Goal: Navigation & Orientation: Find specific page/section

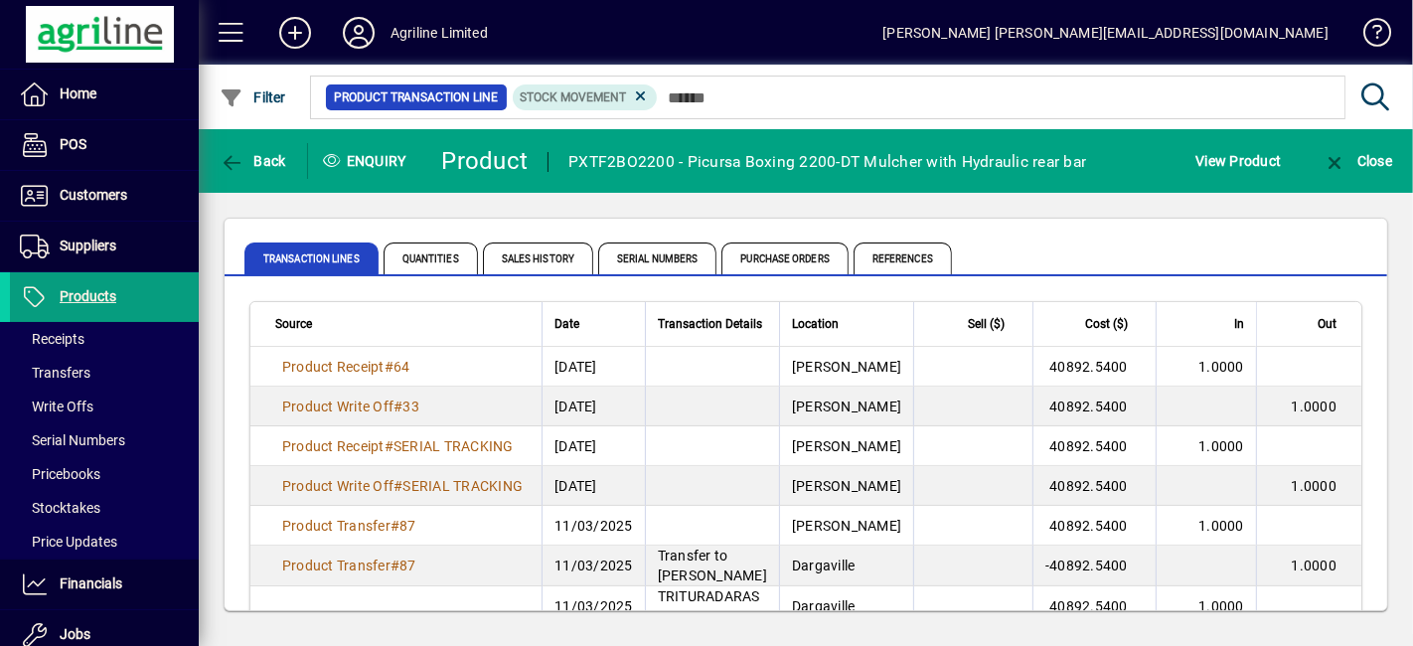
scroll to position [93, 0]
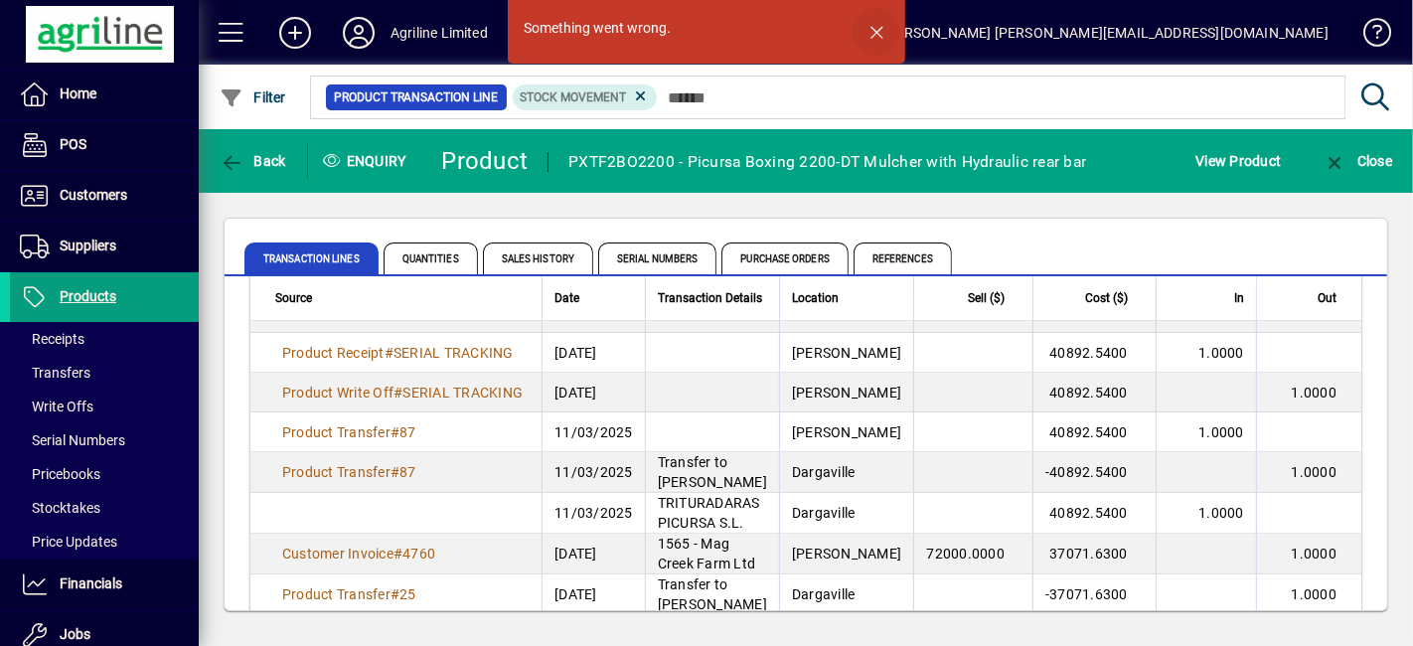
click at [879, 32] on span "button" at bounding box center [876, 32] width 48 height 48
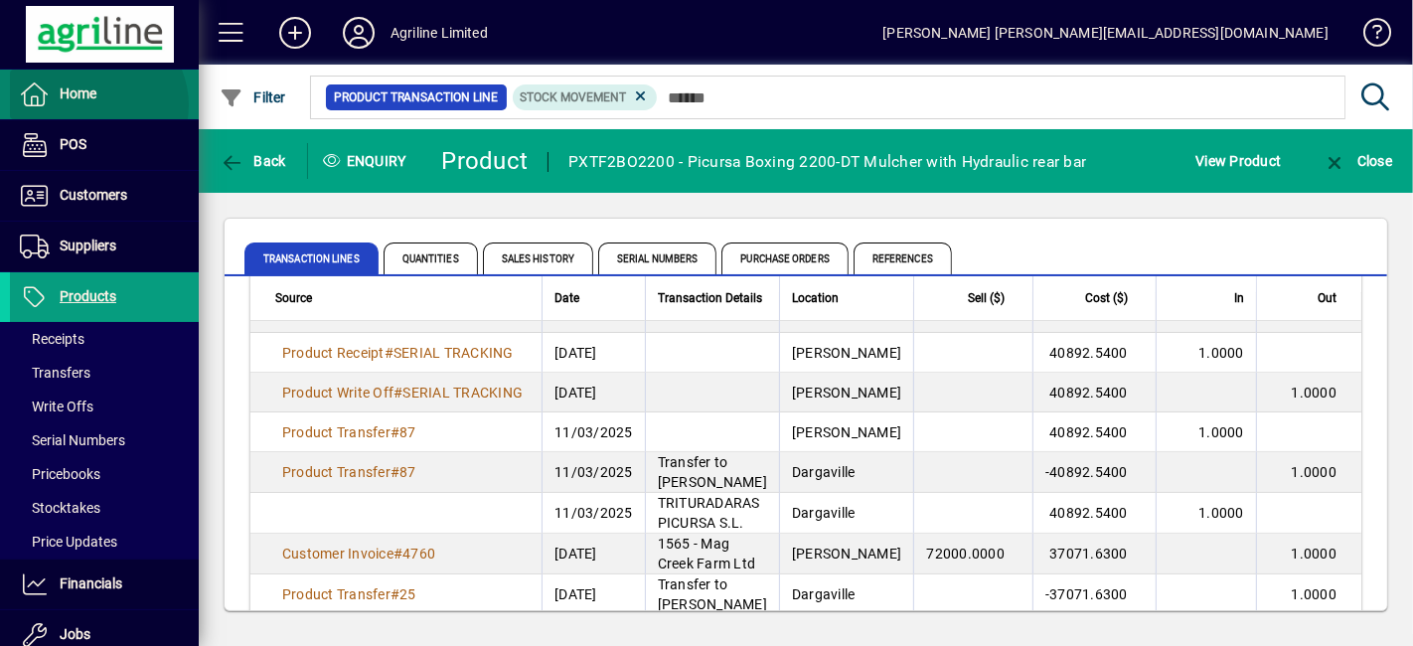
click at [93, 105] on span "Home" at bounding box center [53, 94] width 86 height 24
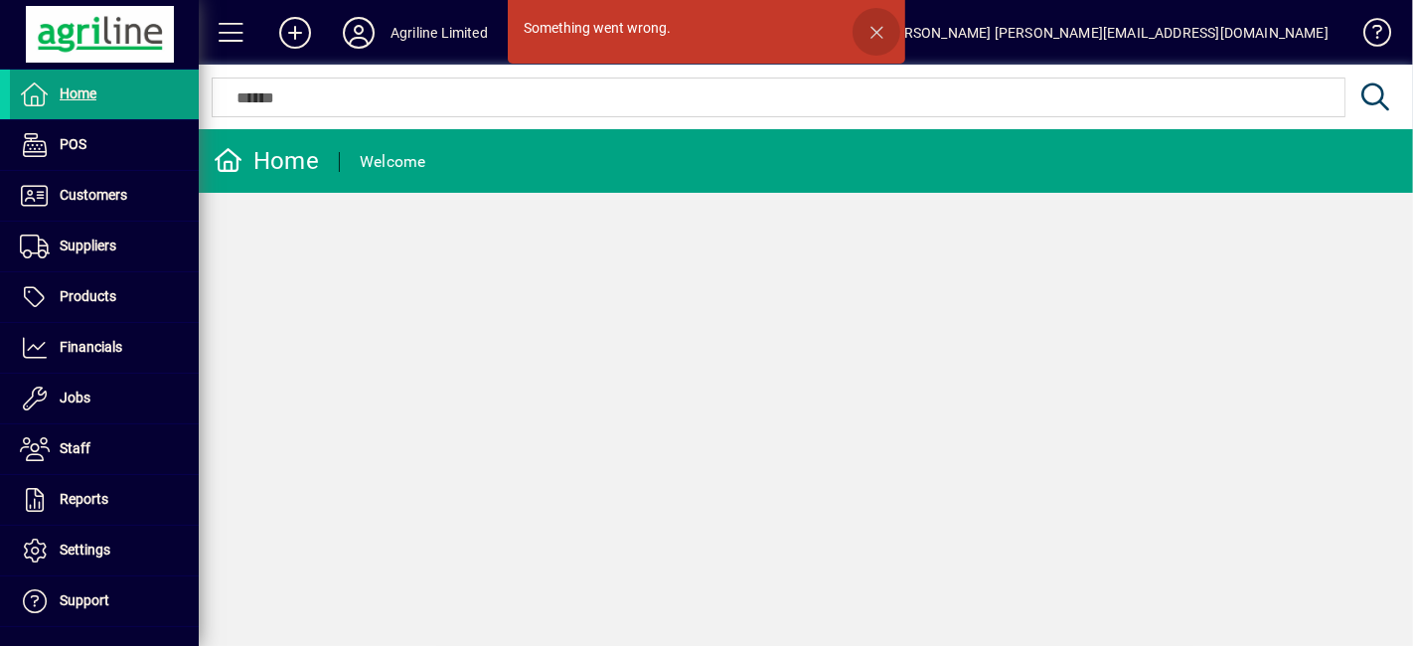
click at [878, 35] on span "button" at bounding box center [876, 32] width 48 height 48
